Goal: Find specific page/section: Find specific page/section

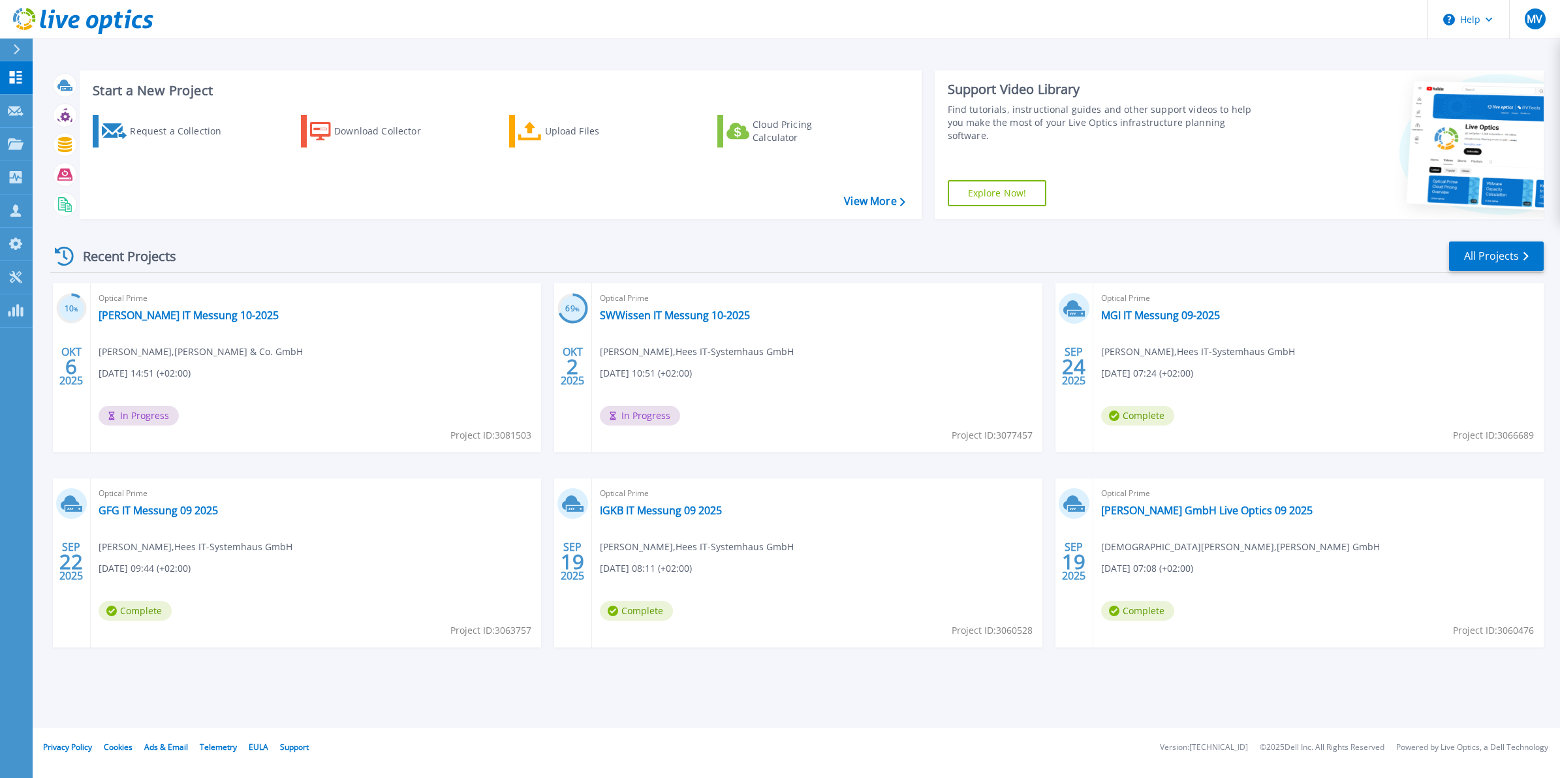
click at [14, 50] on icon at bounding box center [16, 49] width 7 height 10
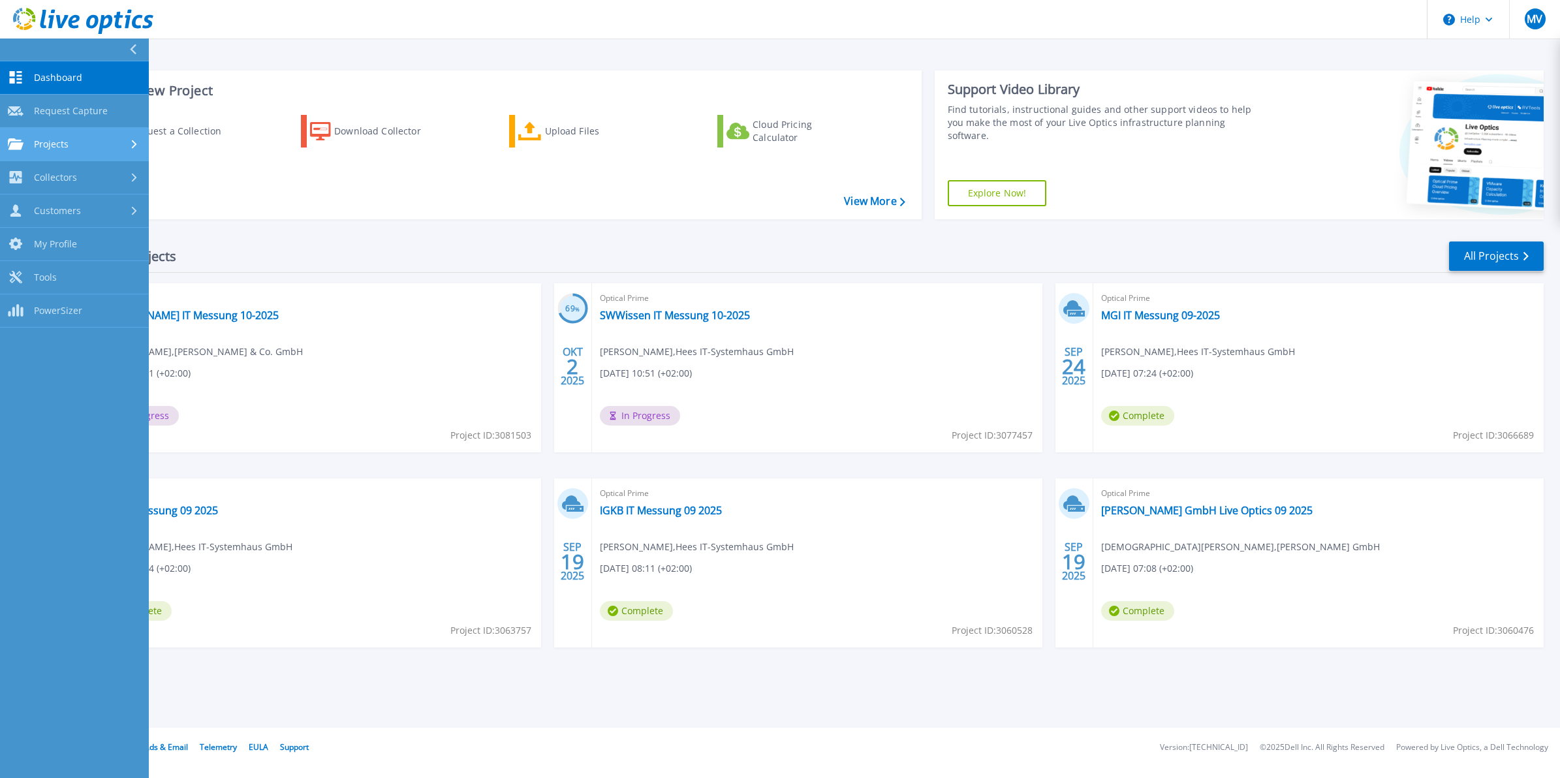
click at [77, 141] on div "Projects" at bounding box center [74, 144] width 133 height 12
click at [93, 180] on link "Search Projects" at bounding box center [74, 177] width 149 height 33
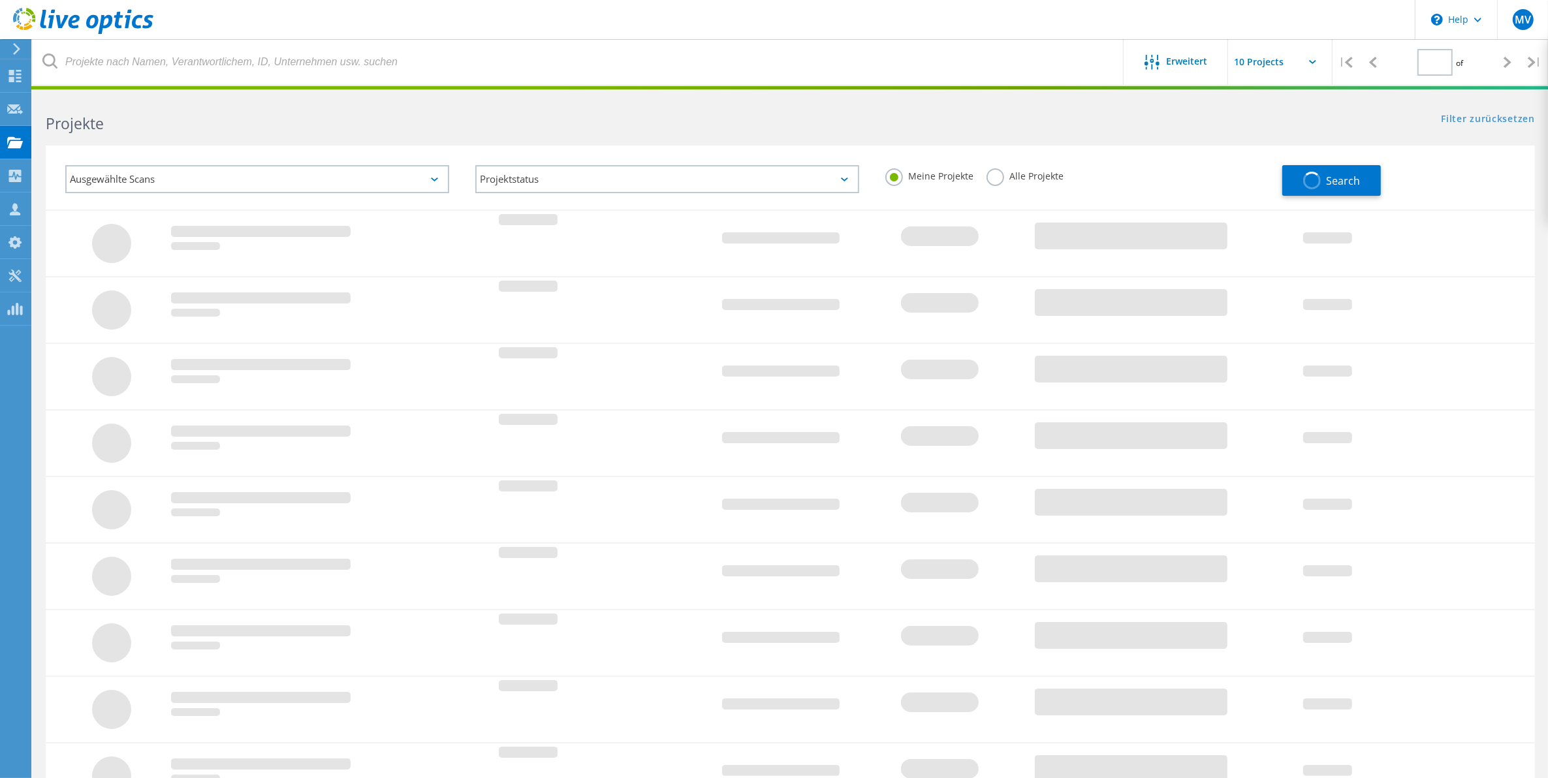
type input "1"
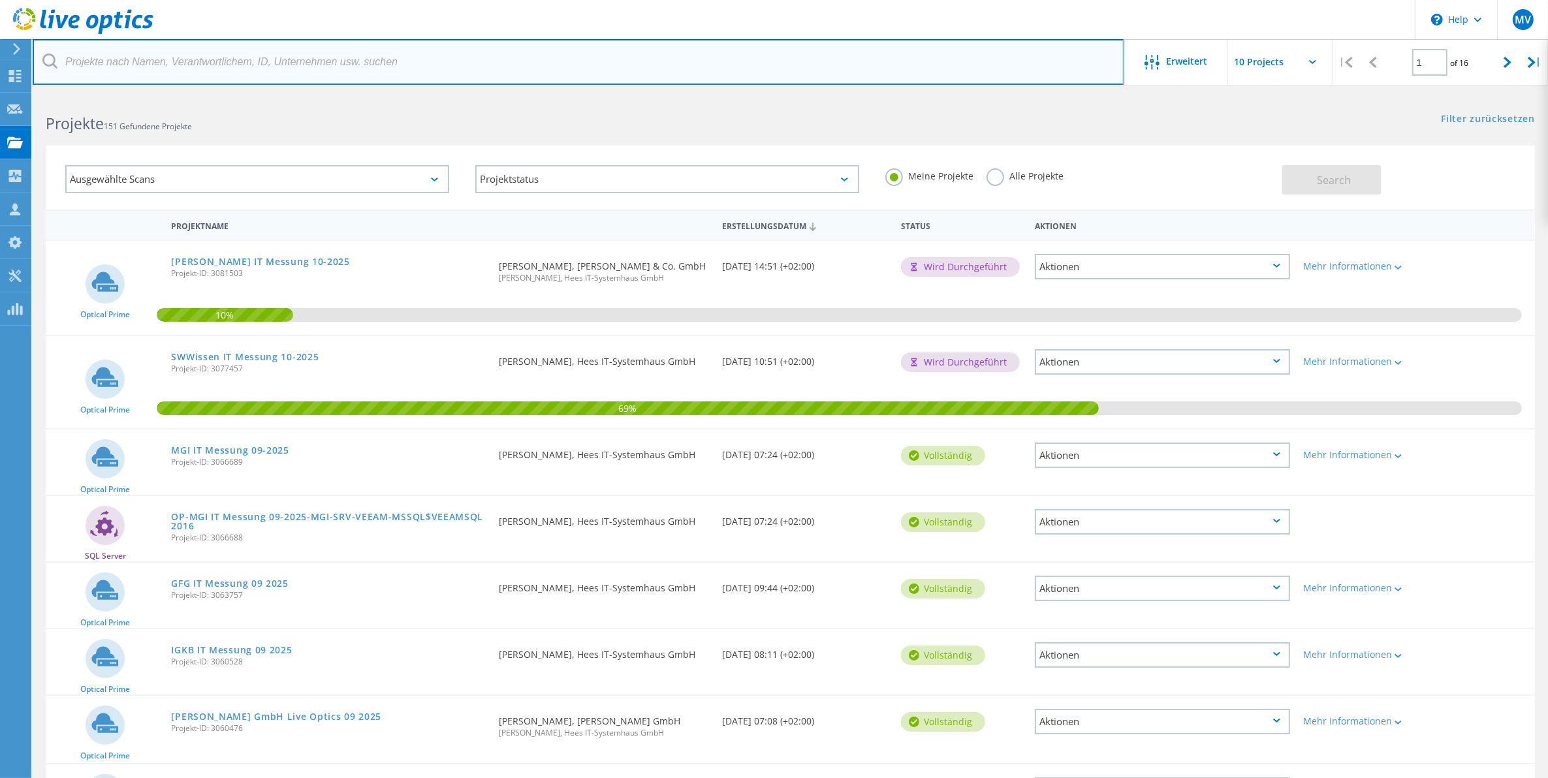
click at [227, 55] on input "text" at bounding box center [578, 62] width 1091 height 46
type input "henrich"
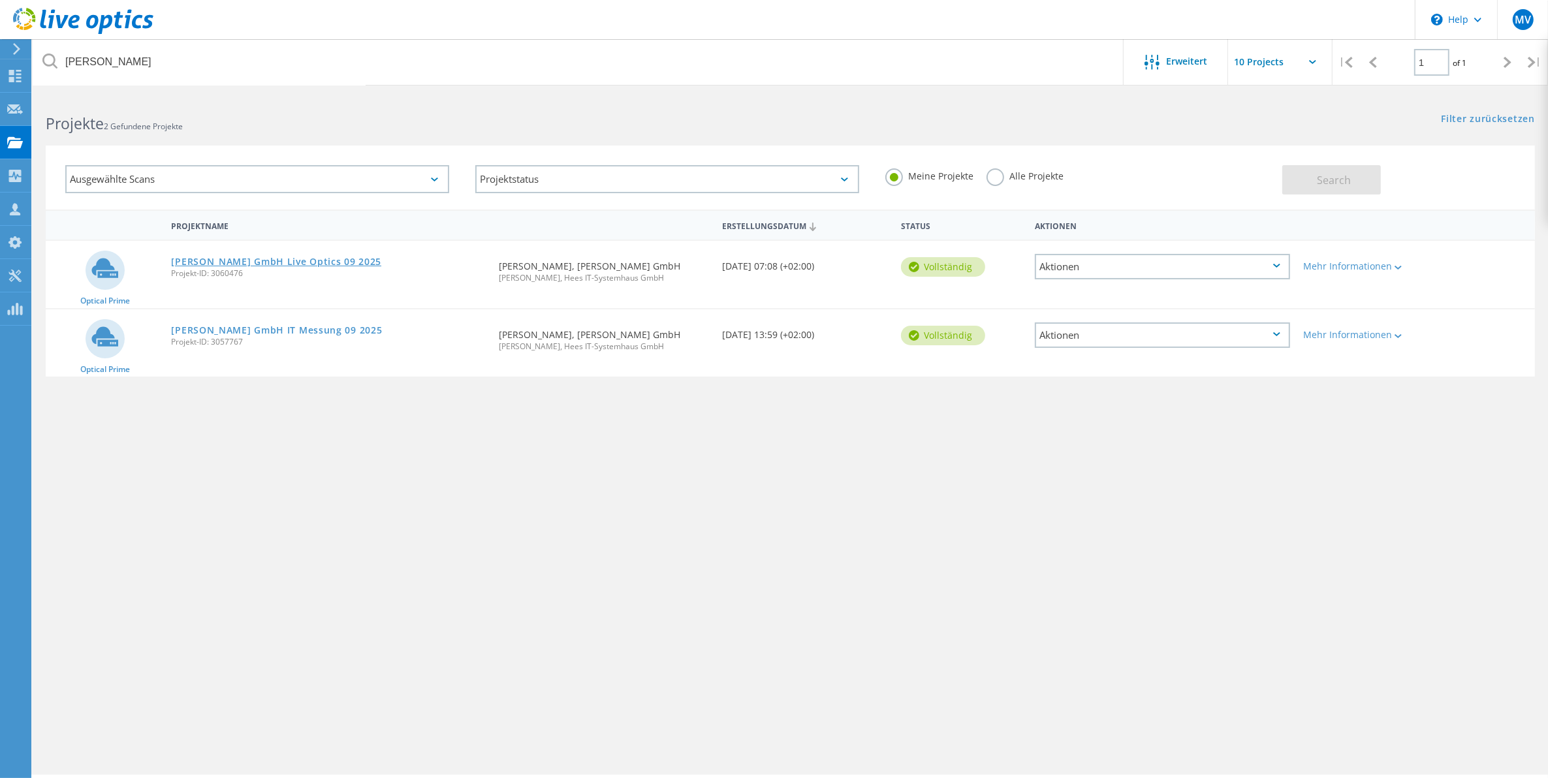
click at [302, 260] on link "[PERSON_NAME] GmbH Live Optics 09 2025" at bounding box center [276, 261] width 210 height 9
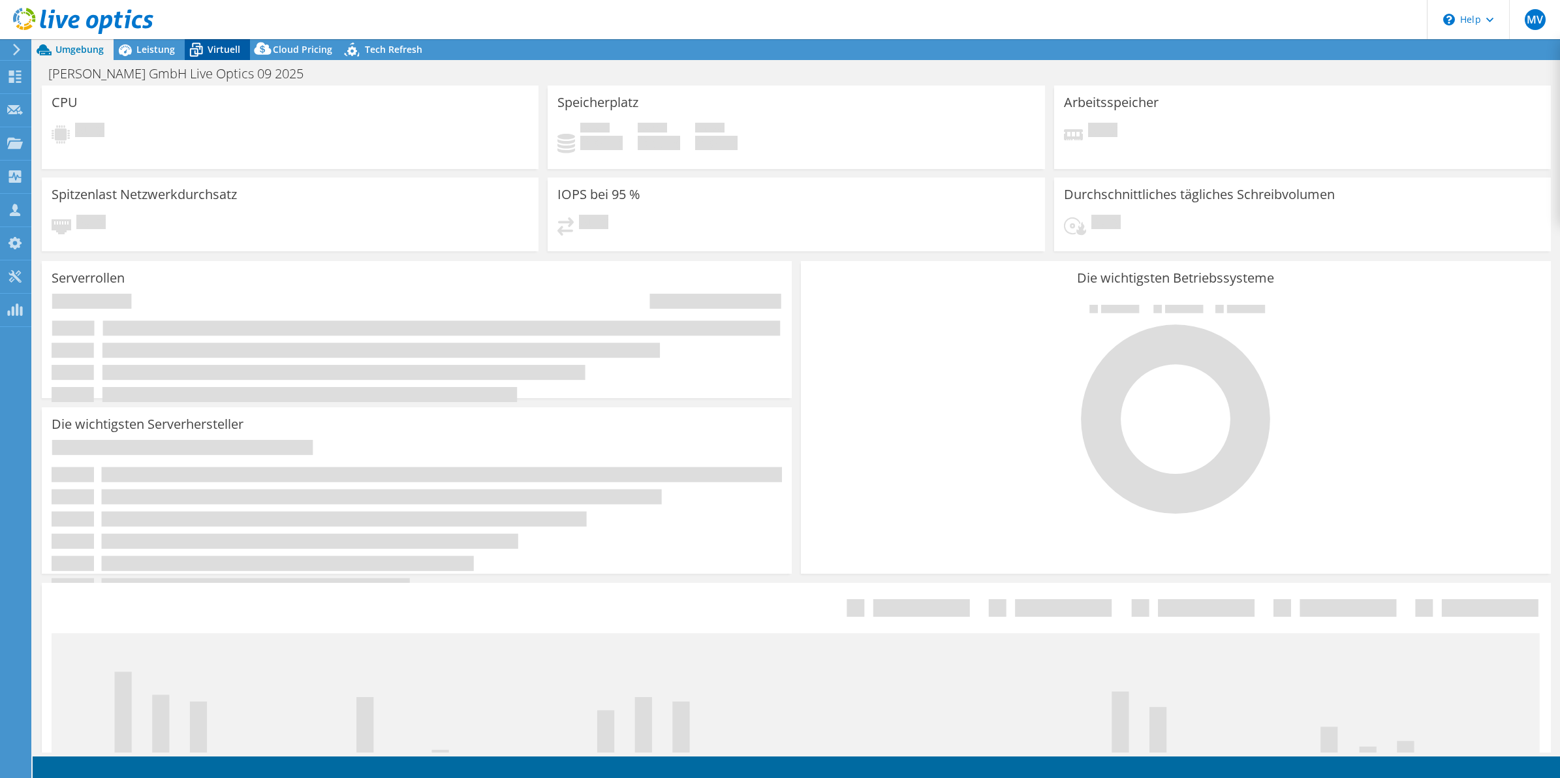
click at [208, 49] on span "Virtuell" at bounding box center [224, 49] width 33 height 12
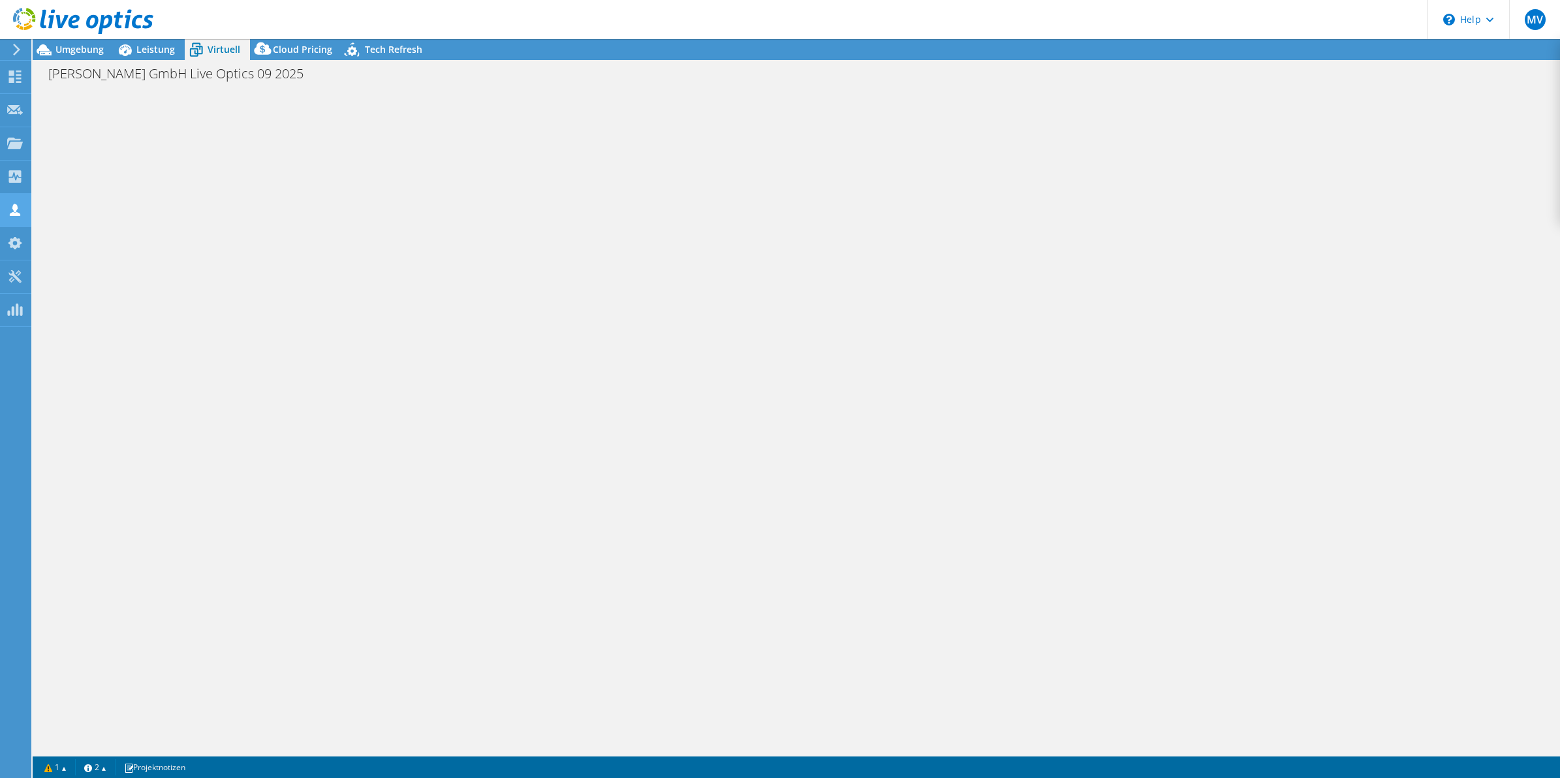
select select "USD"
click at [155, 51] on span "Leistung" at bounding box center [155, 49] width 39 height 12
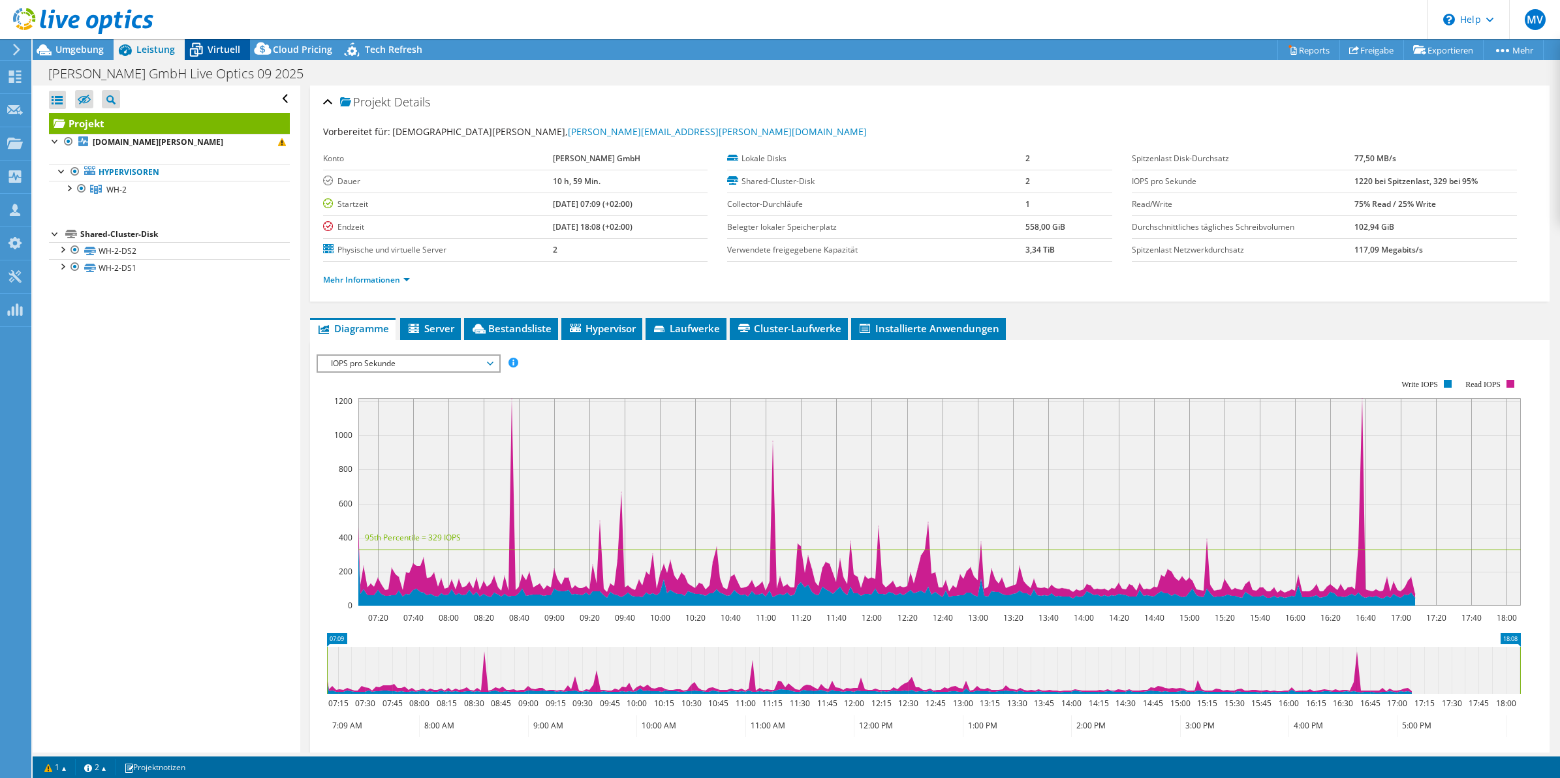
click at [246, 51] on div "Virtuell" at bounding box center [217, 49] width 65 height 21
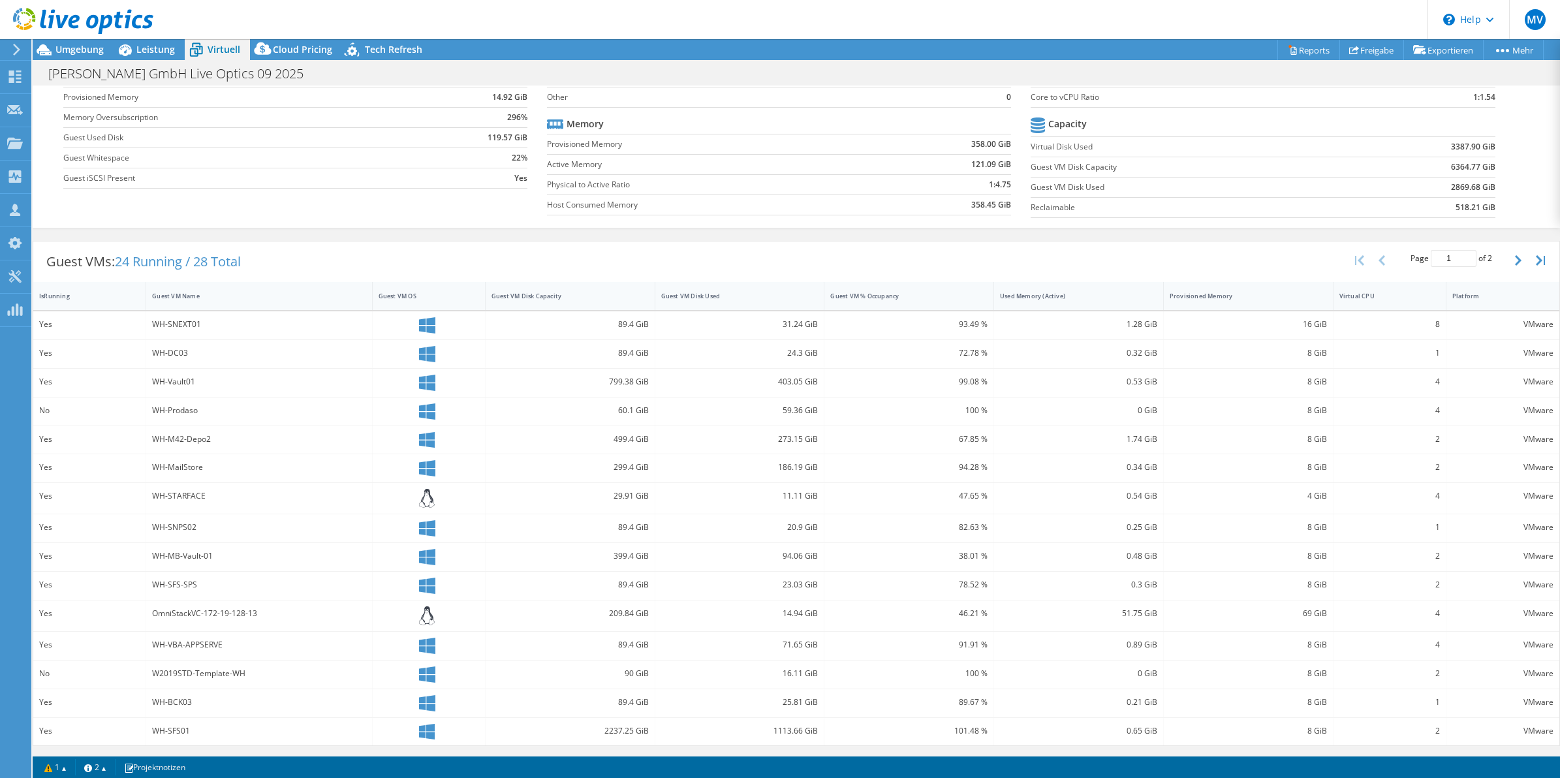
scroll to position [104, 0]
